Goal: Transaction & Acquisition: Purchase product/service

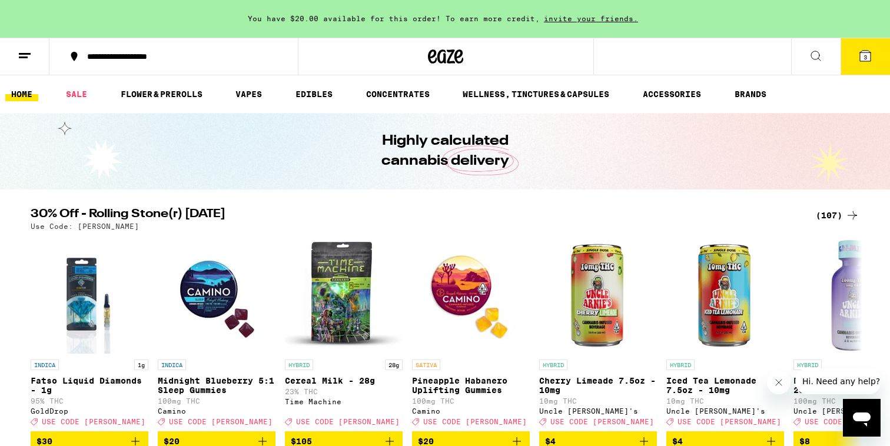
click at [821, 216] on div "(107)" at bounding box center [838, 215] width 44 height 14
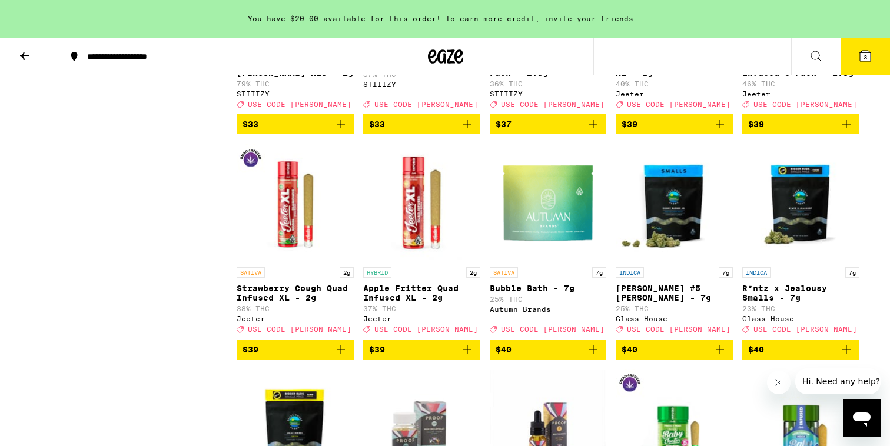
scroll to position [3657, 0]
